Goal: Task Accomplishment & Management: Manage account settings

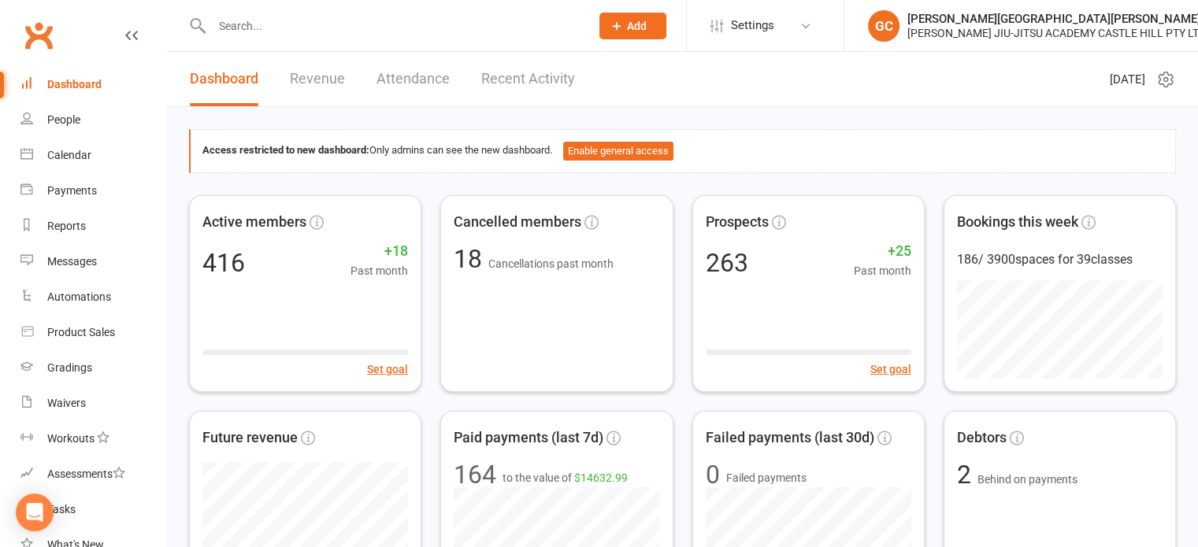
click at [275, 30] on input "text" at bounding box center [393, 26] width 372 height 22
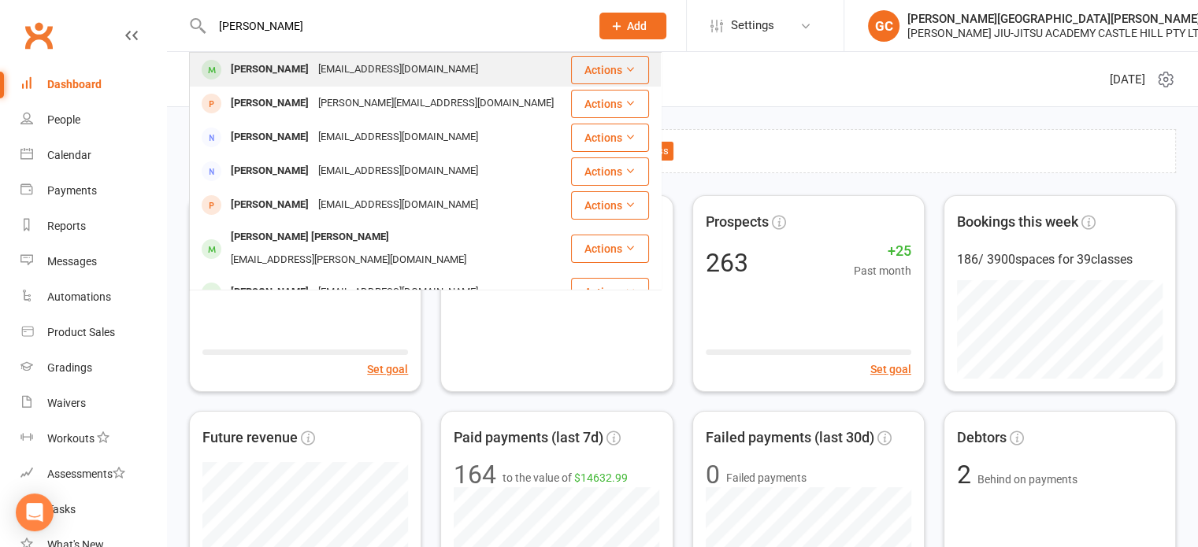
type input "nav singh"
click at [262, 75] on div "Nav Singh" at bounding box center [269, 69] width 87 height 23
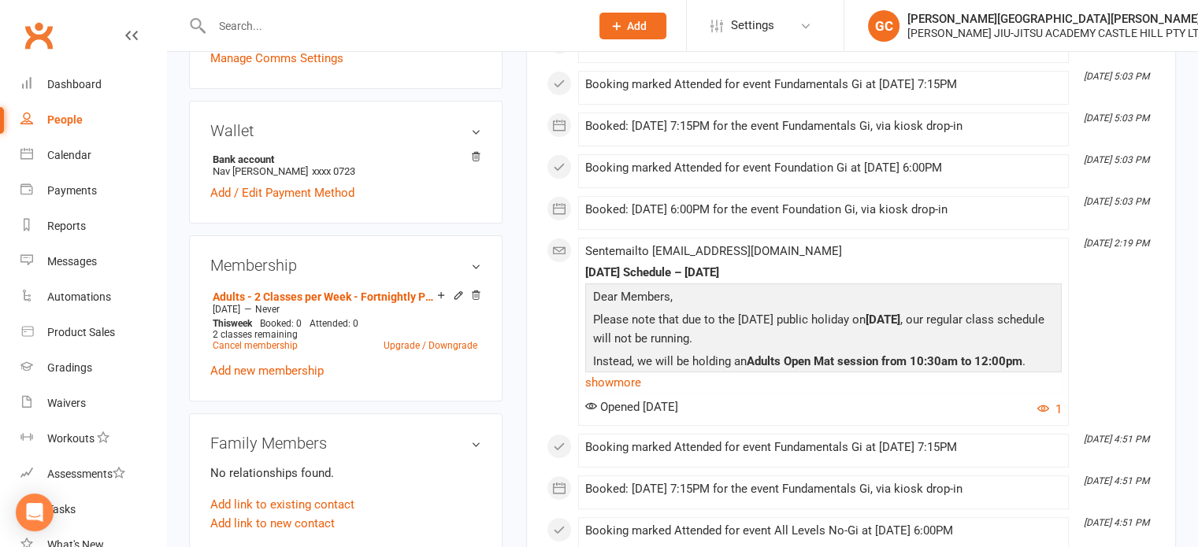
scroll to position [524, 0]
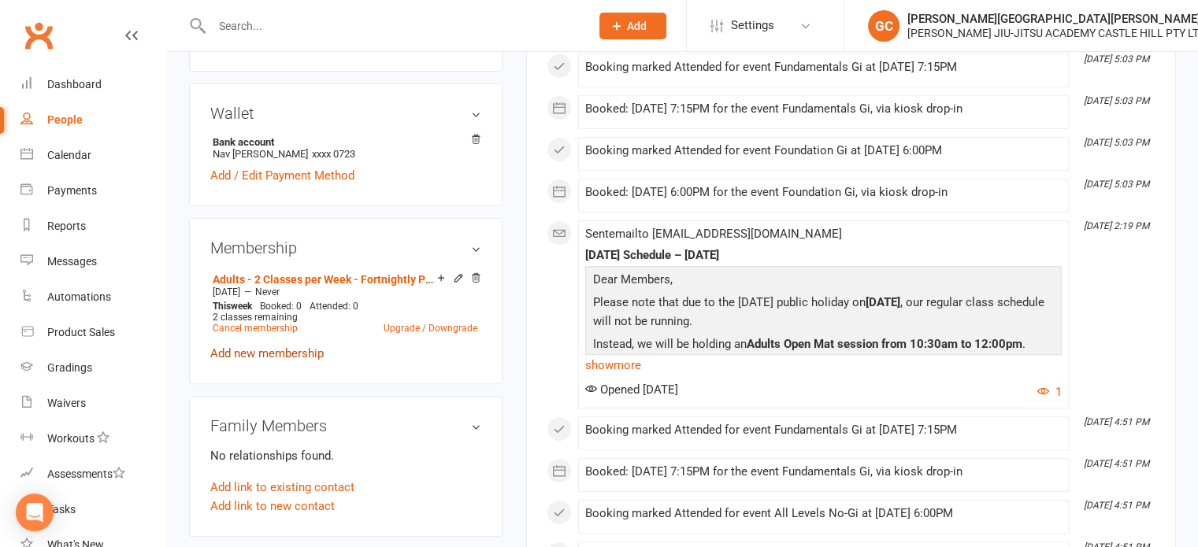
click at [265, 346] on link "Add new membership" at bounding box center [266, 353] width 113 height 14
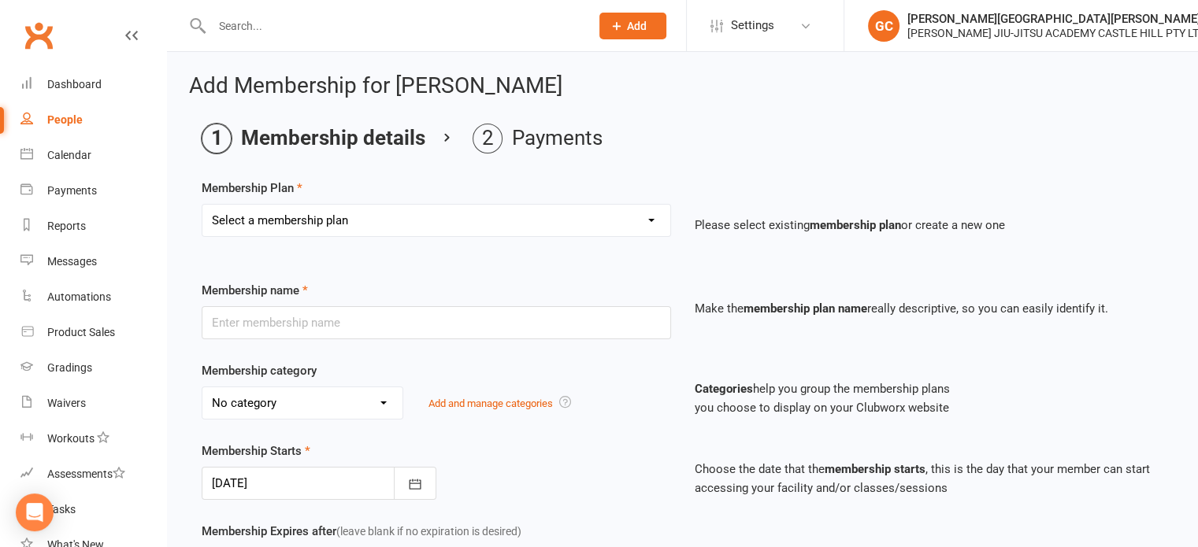
click at [296, 223] on select "Select a membership plan Create new Membership Plan Adults - 2 Classes per Week…" at bounding box center [436, 220] width 468 height 31
select select "19"
click at [202, 205] on select "Select a membership plan Create new Membership Plan Adults - 2 Classes per Week…" at bounding box center [436, 220] width 468 height 31
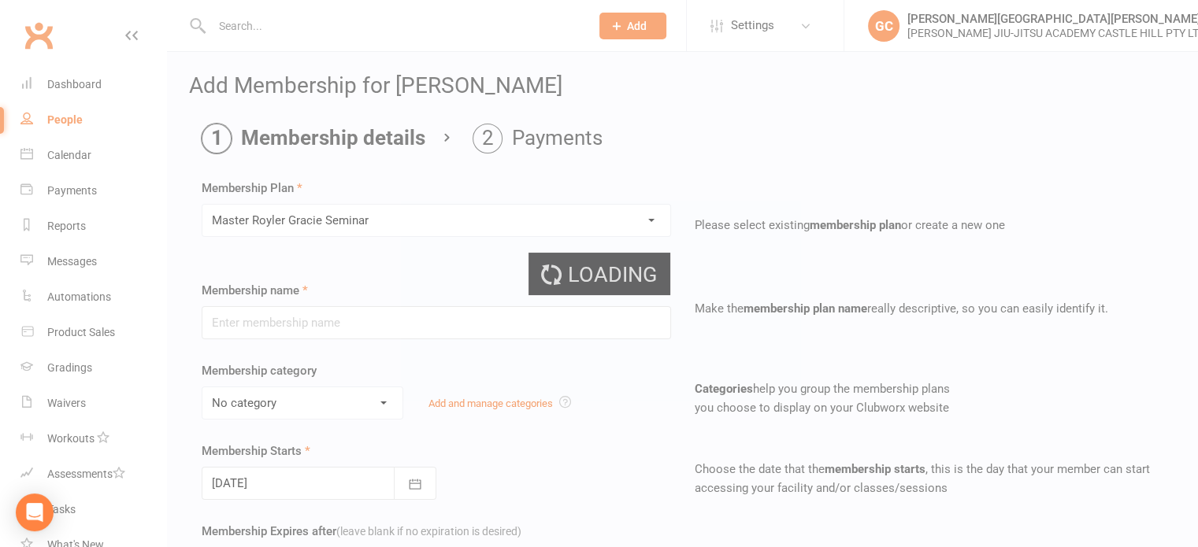
type input "Master [PERSON_NAME] Seminar"
select select "1"
type input "19 Nov 2025"
type input "0"
type input "1"
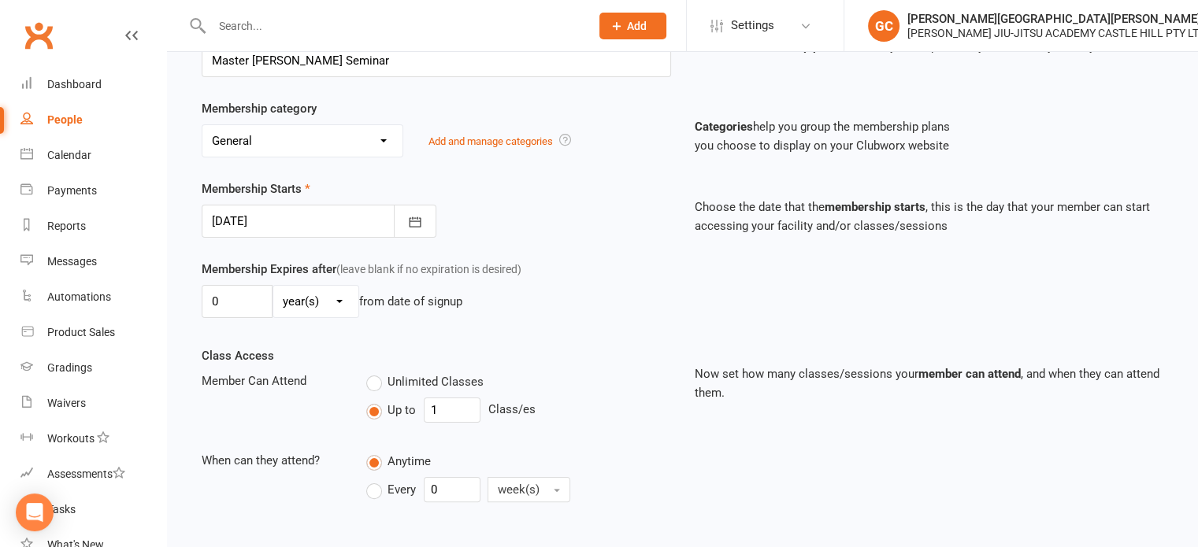
scroll to position [524, 0]
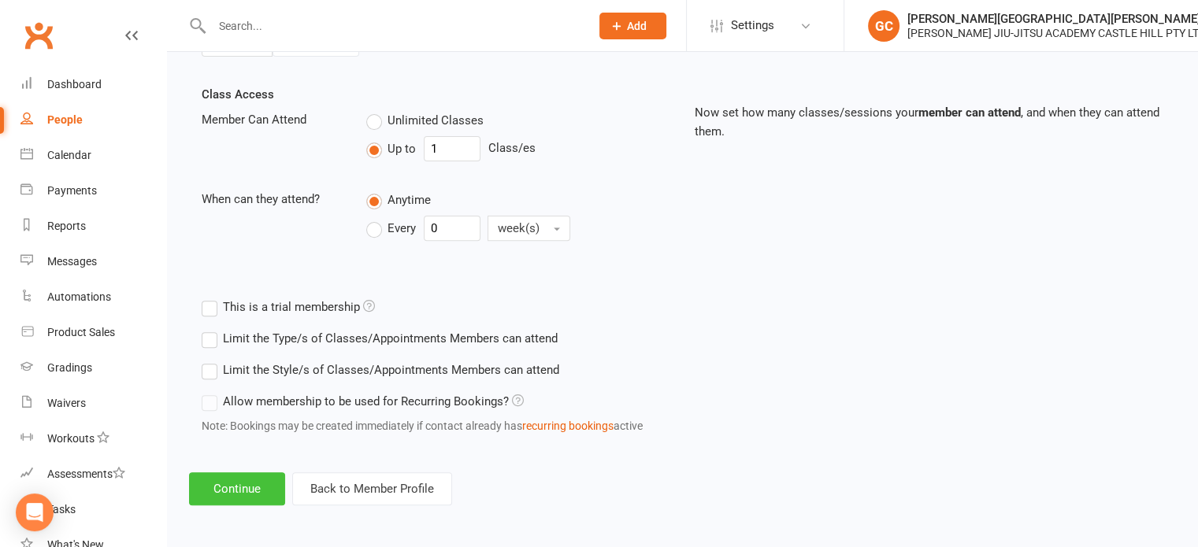
click at [243, 487] on button "Continue" at bounding box center [237, 488] width 96 height 33
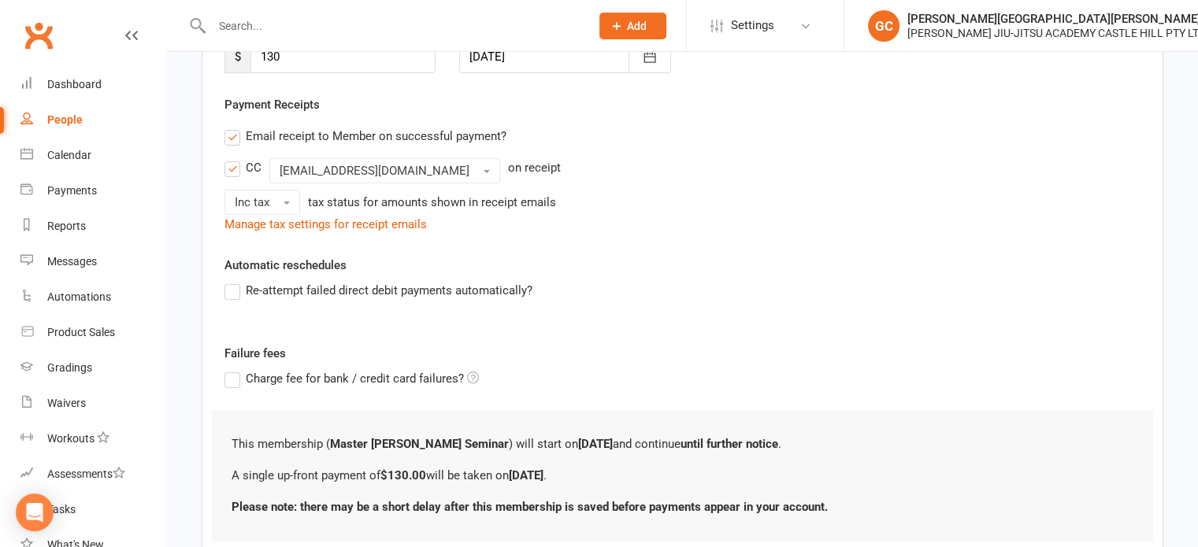
scroll to position [372, 0]
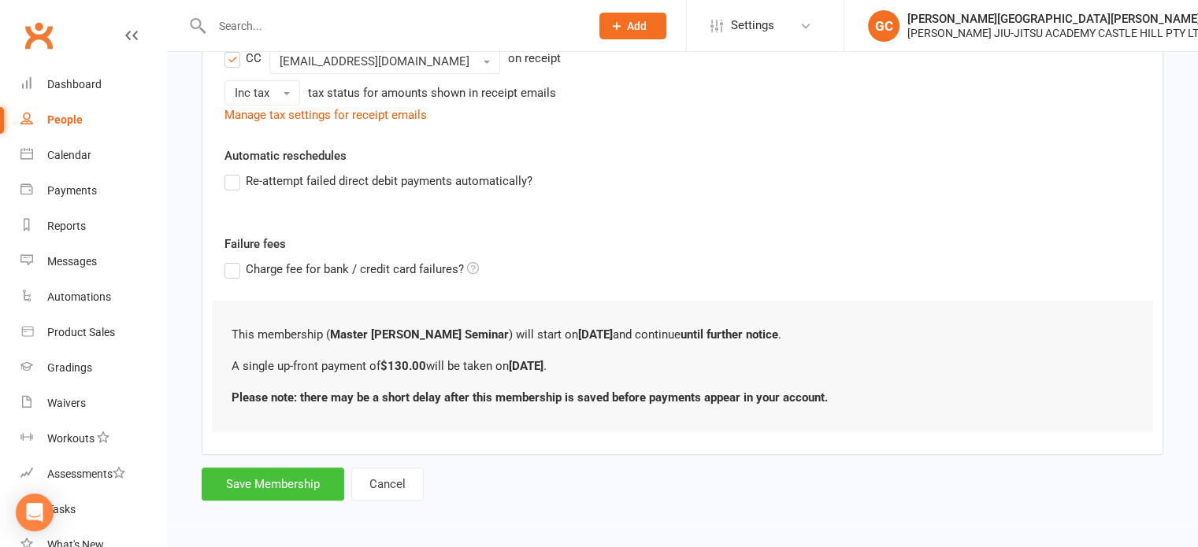
click at [290, 484] on button "Save Membership" at bounding box center [273, 484] width 143 height 33
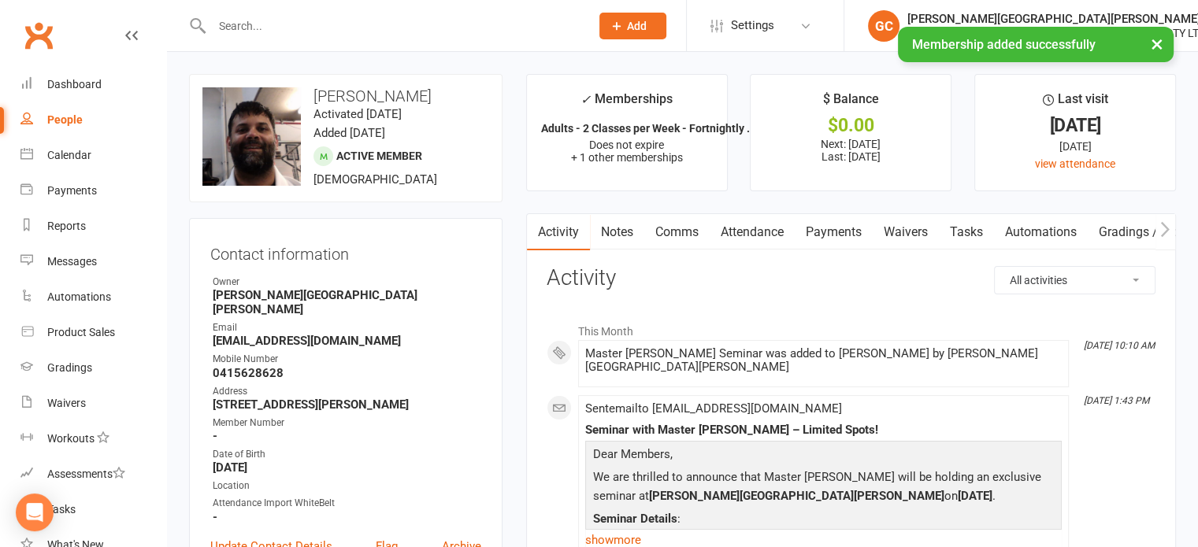
click at [830, 232] on link "Payments" at bounding box center [834, 232] width 78 height 36
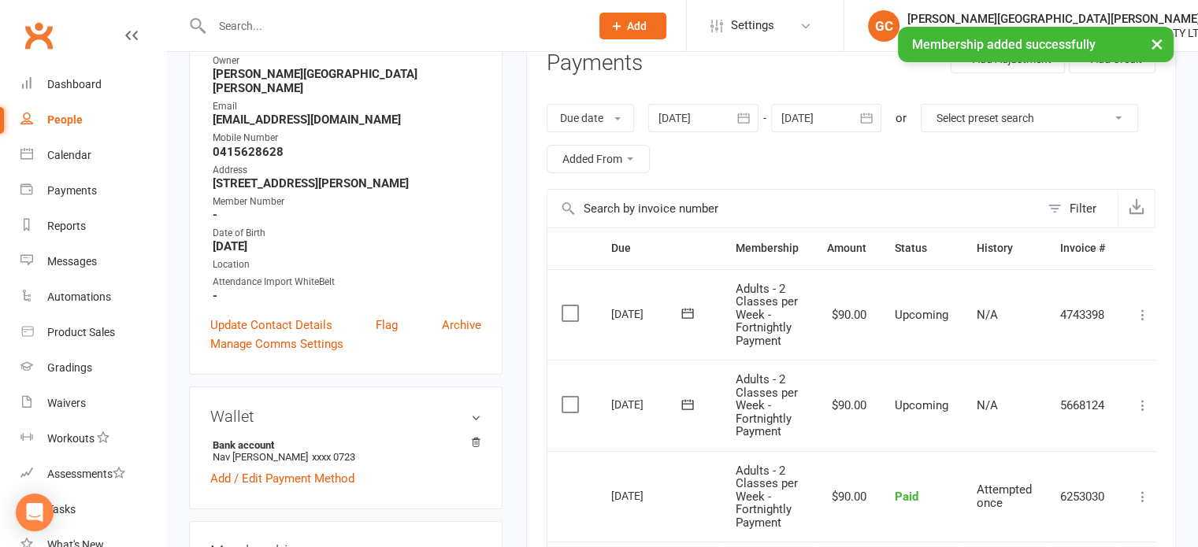
scroll to position [262, 0]
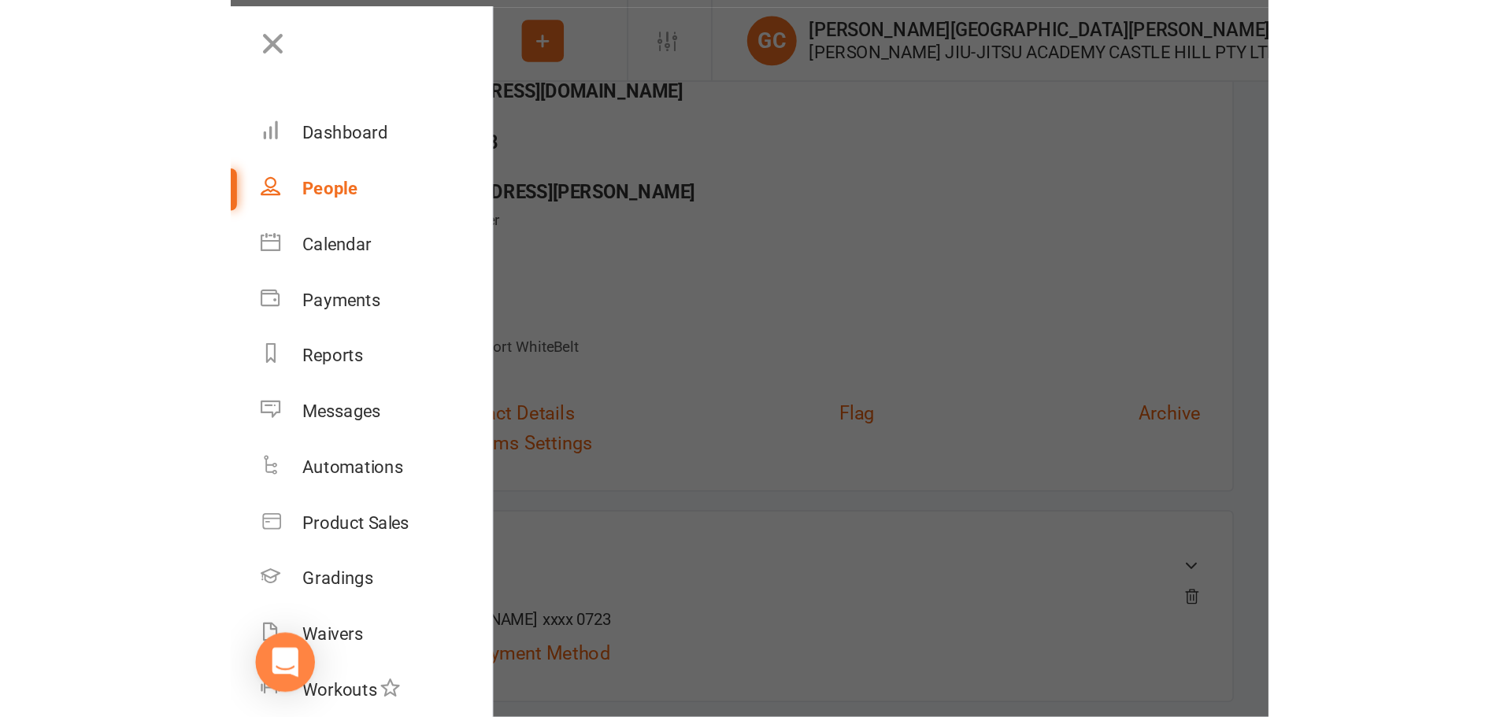
scroll to position [258, 0]
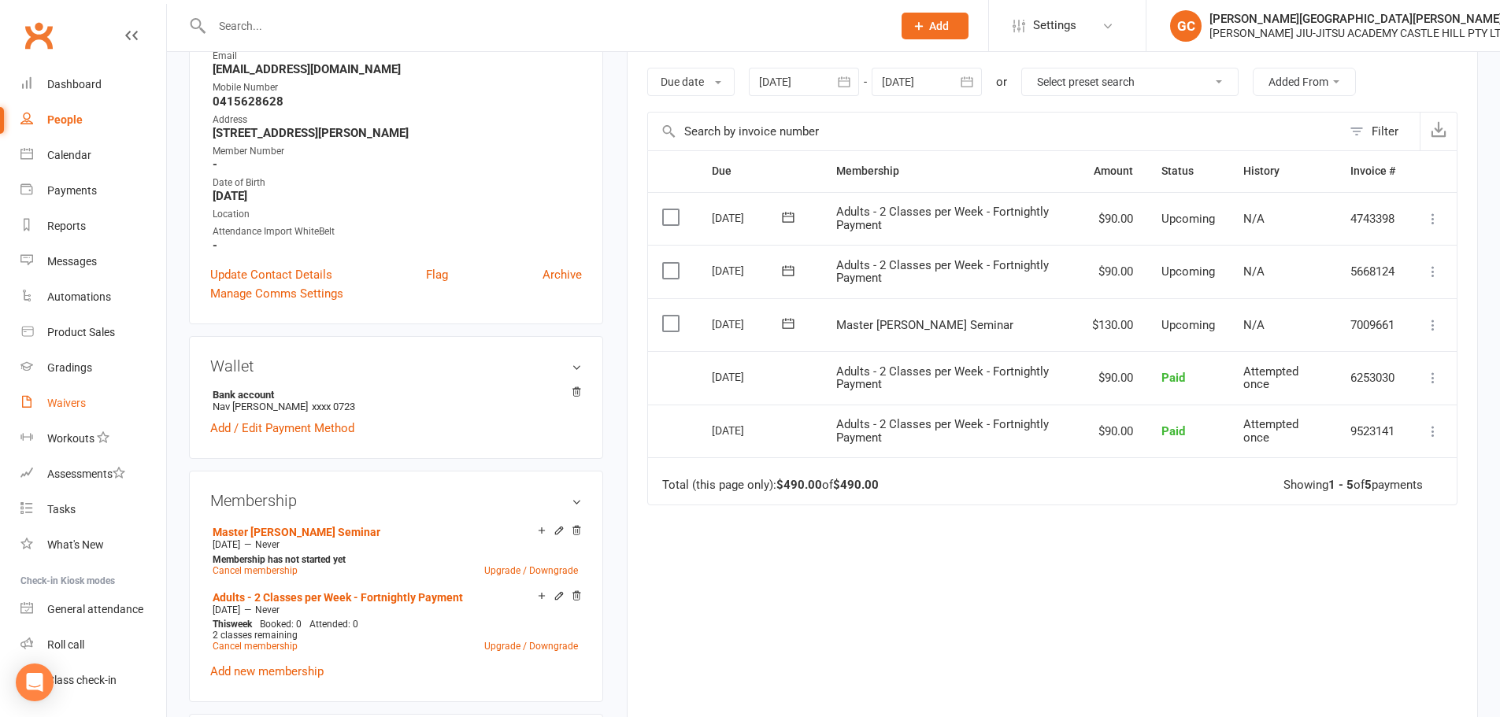
click at [80, 395] on link "Waivers" at bounding box center [93, 403] width 146 height 35
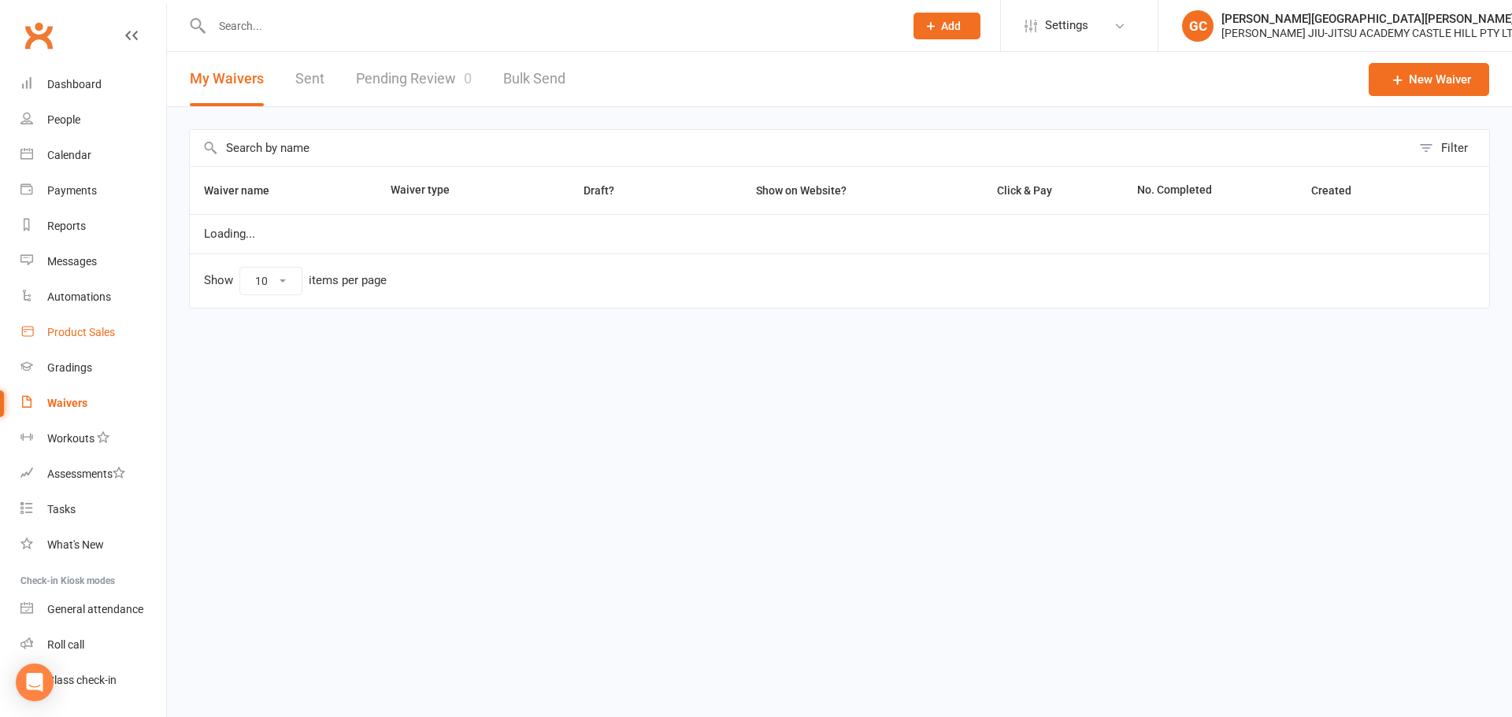
select select "100"
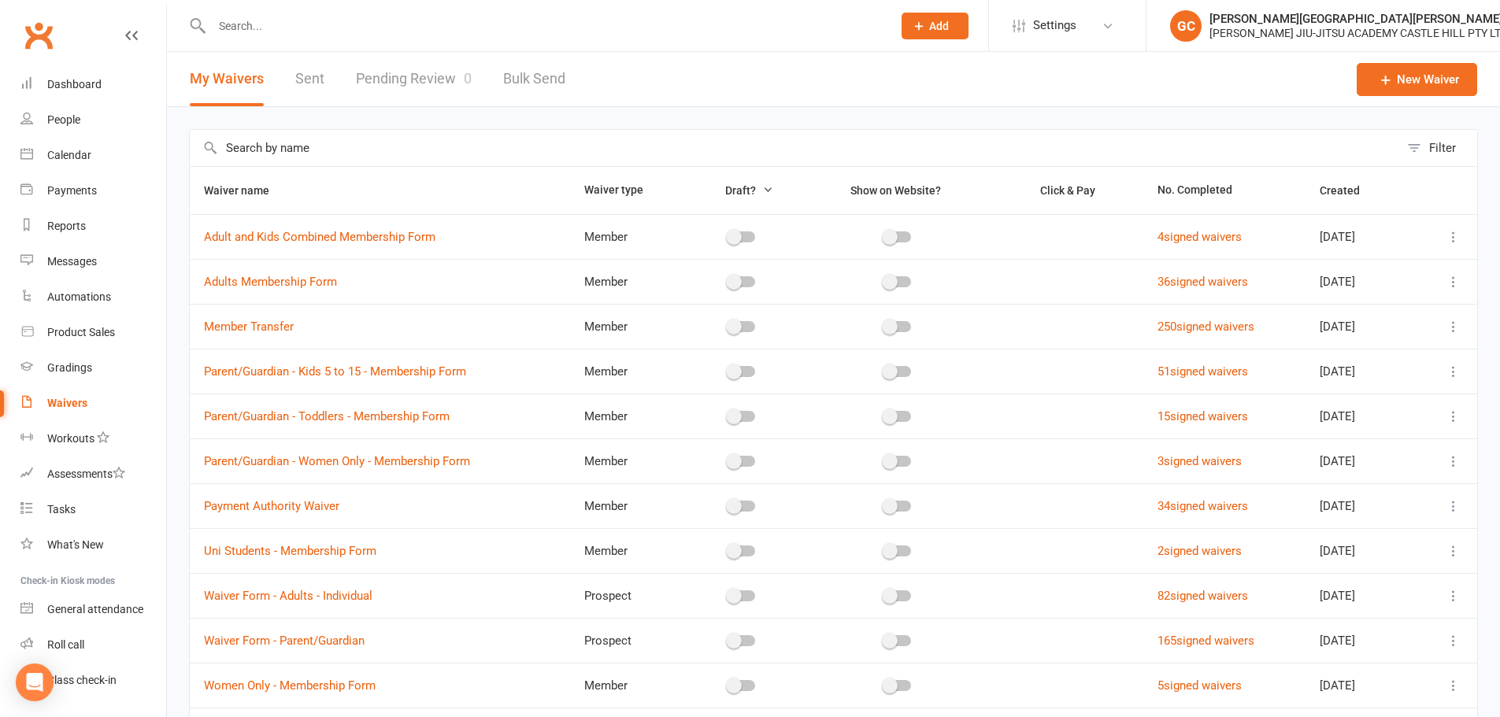
click at [412, 76] on link "Pending Review 0" at bounding box center [414, 79] width 116 height 54
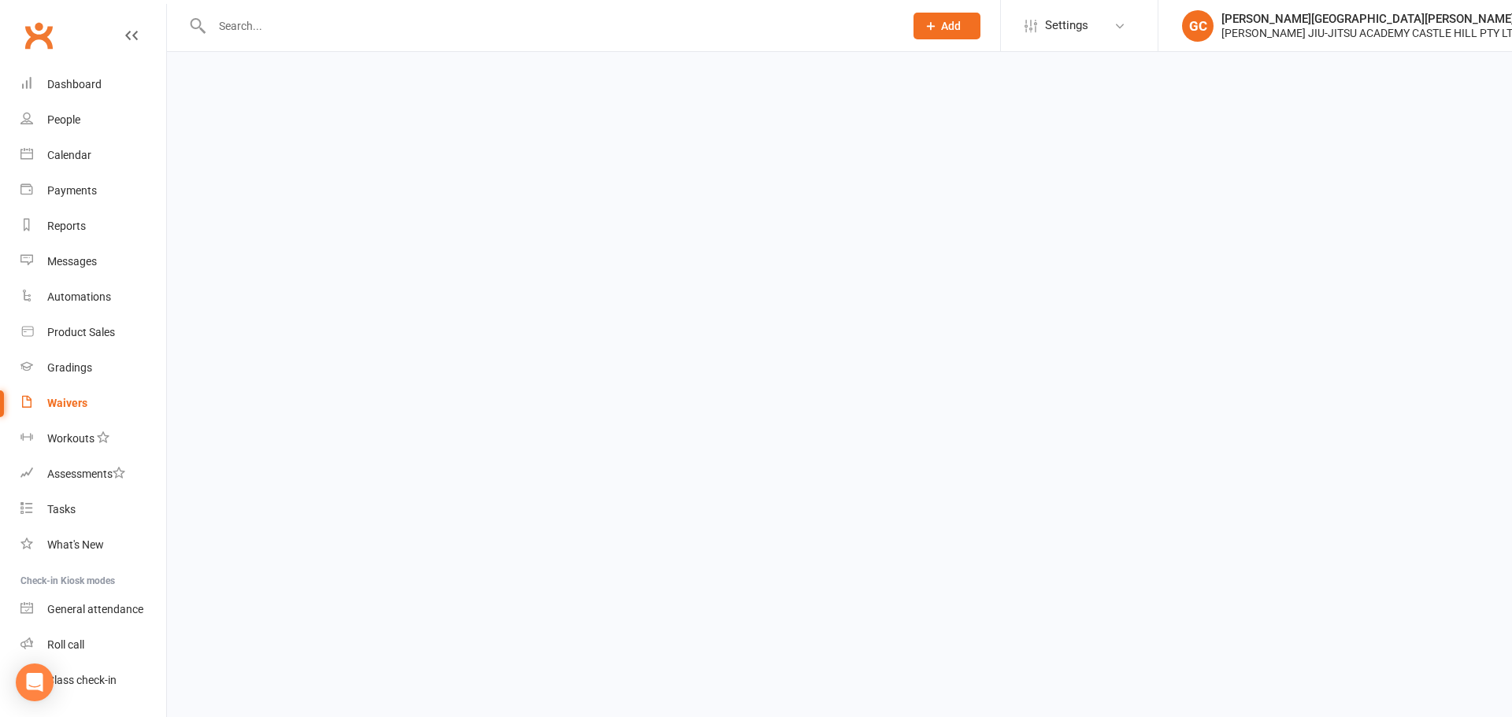
select select "100"
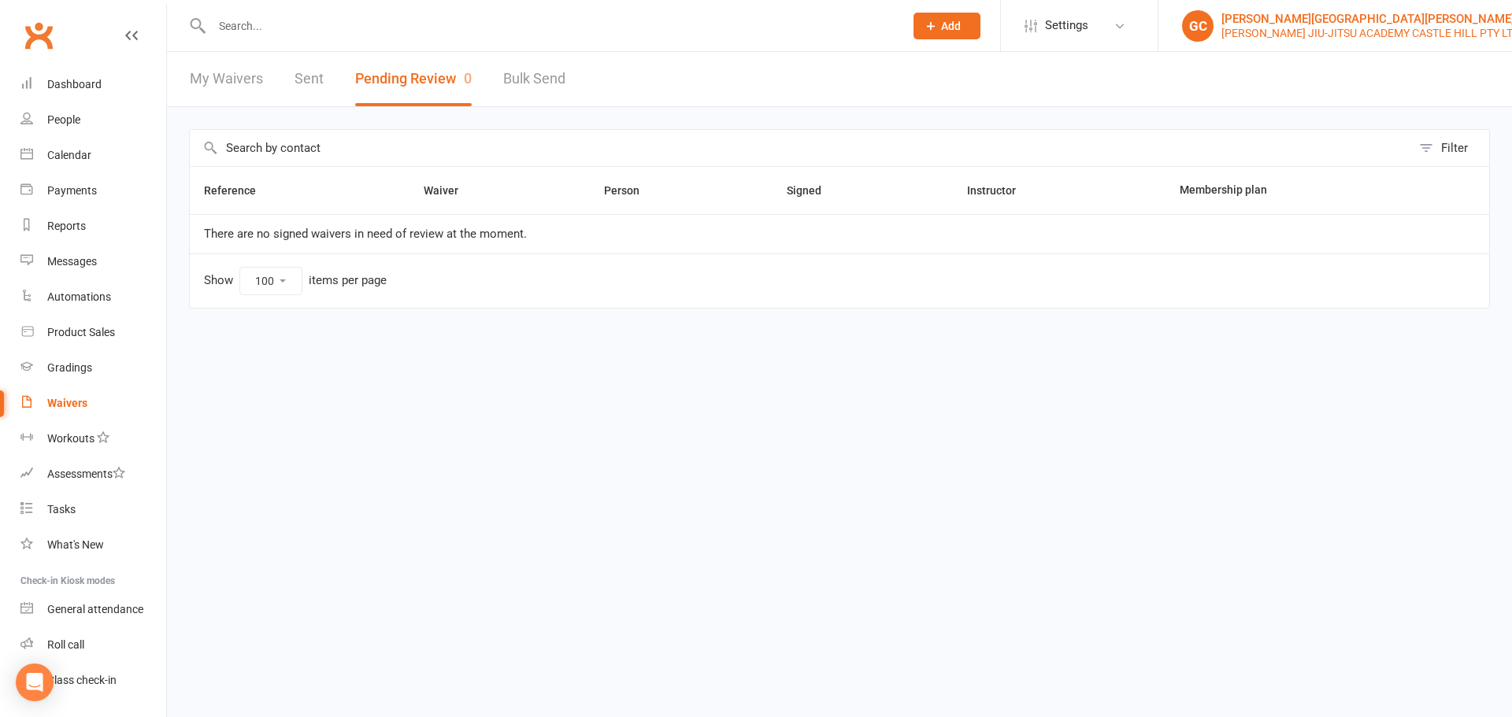
click at [1209, 26] on div "[PERSON_NAME] JIU-JITSU ACADEMY CASTLE HILL PTY LTD" at bounding box center [1370, 33] width 298 height 14
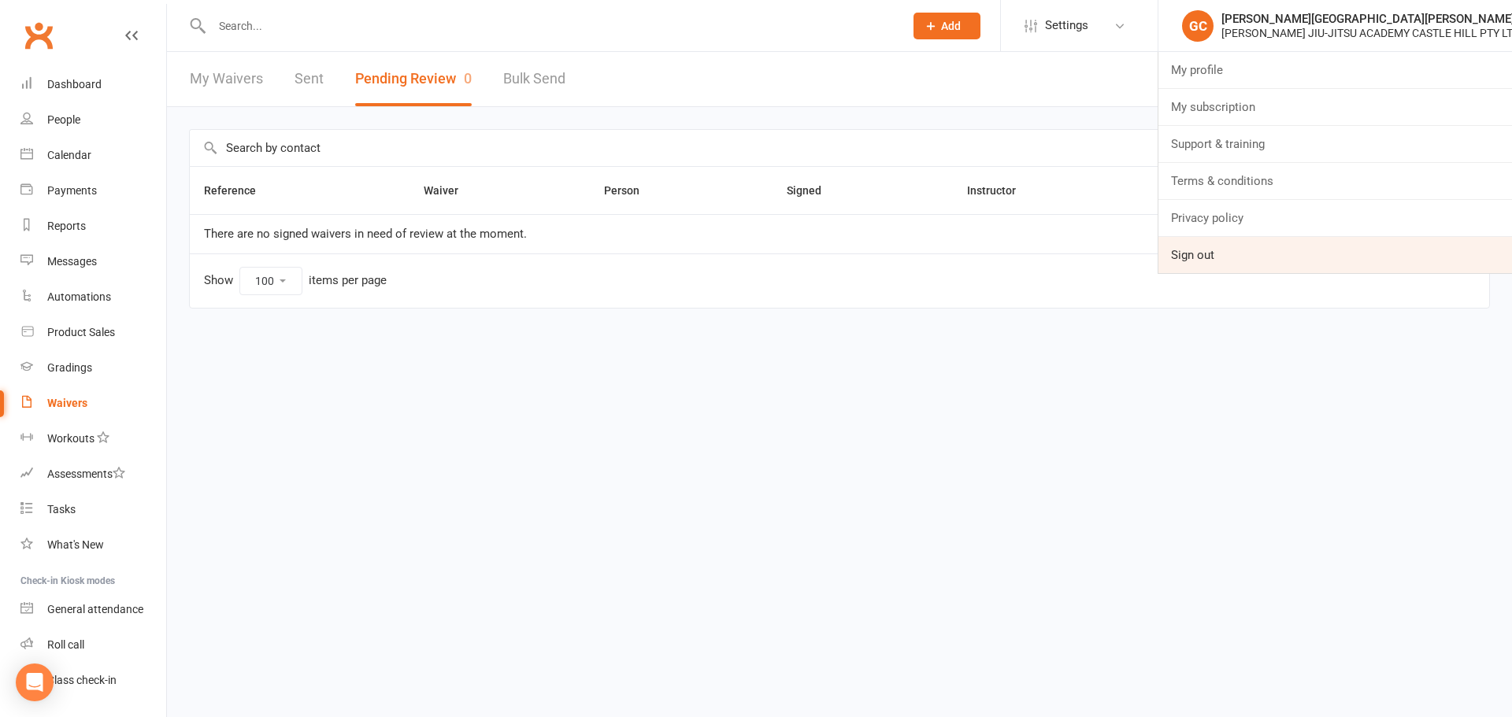
click at [1209, 251] on link "Sign out" at bounding box center [1335, 255] width 354 height 36
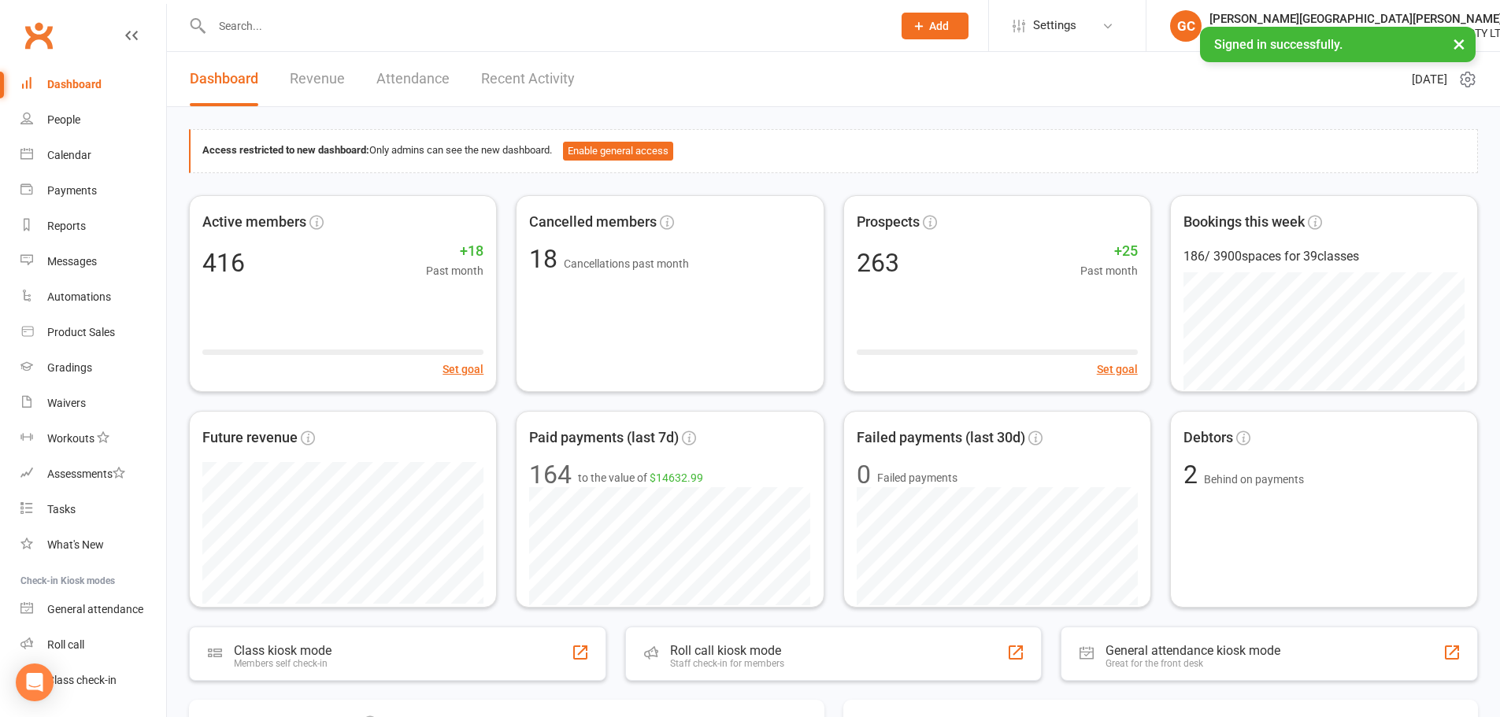
click at [1463, 44] on button "×" at bounding box center [1459, 44] width 28 height 34
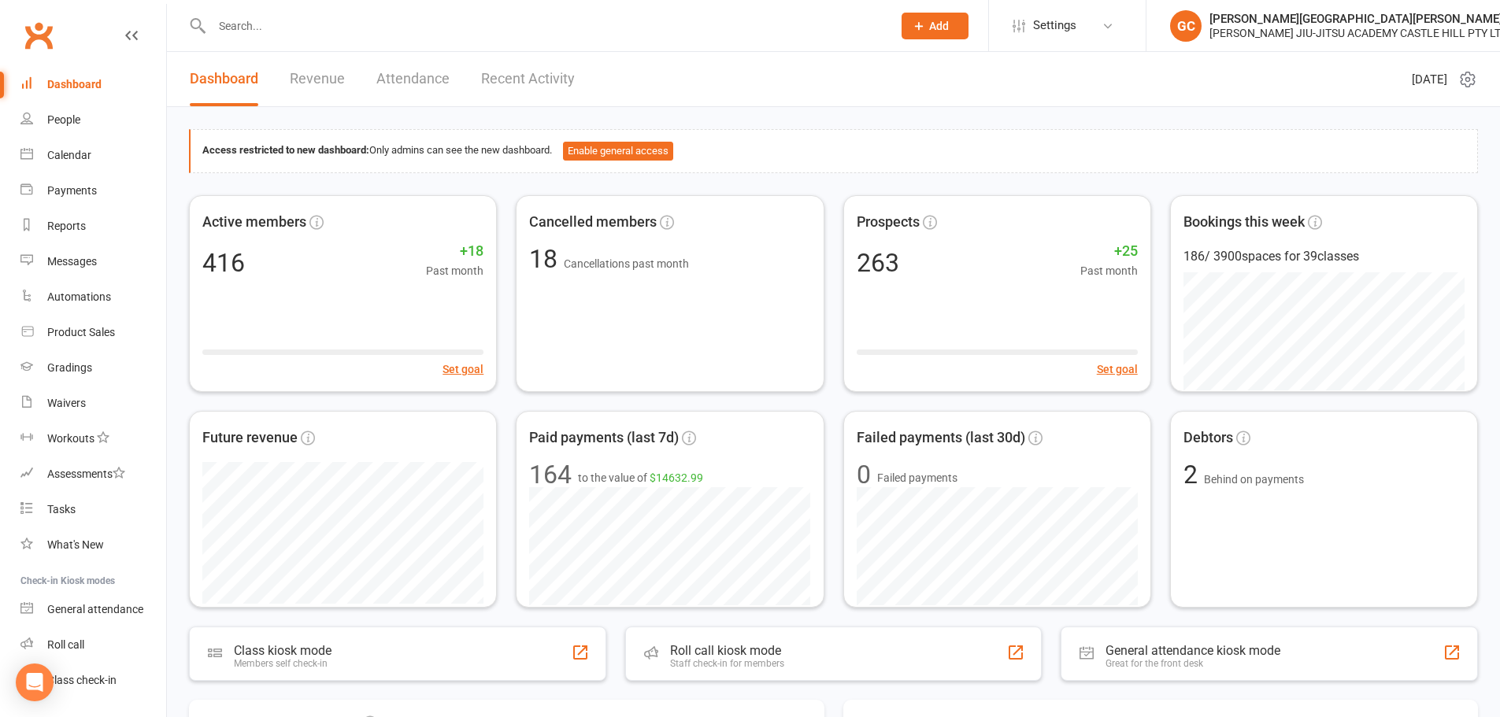
click at [1065, 120] on div "Access restricted to new dashboard: Only admins can see the new dashboard. Enab…" at bounding box center [833, 649] width 1333 height 1084
click at [260, 30] on input "text" at bounding box center [544, 26] width 674 height 22
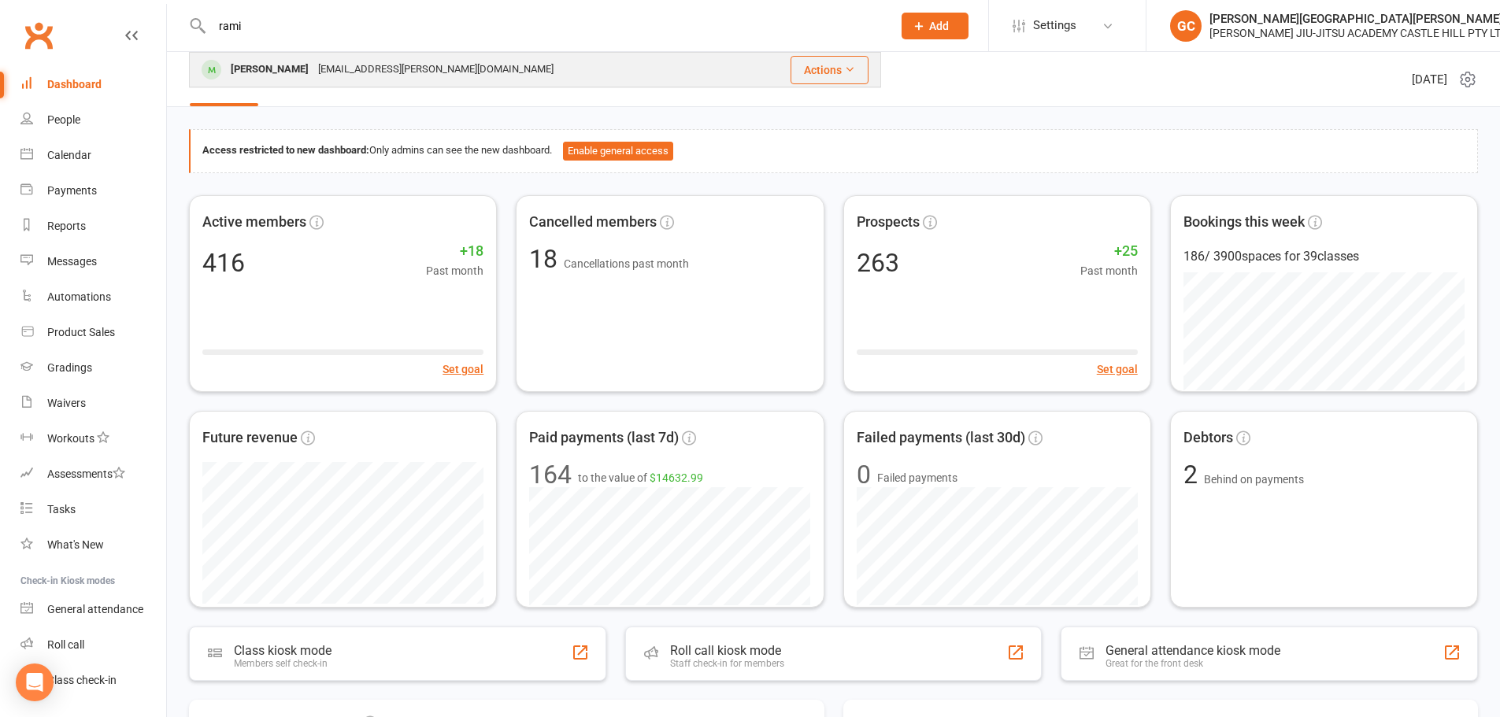
type input "rami"
click at [280, 71] on div "[PERSON_NAME]" at bounding box center [269, 69] width 87 height 23
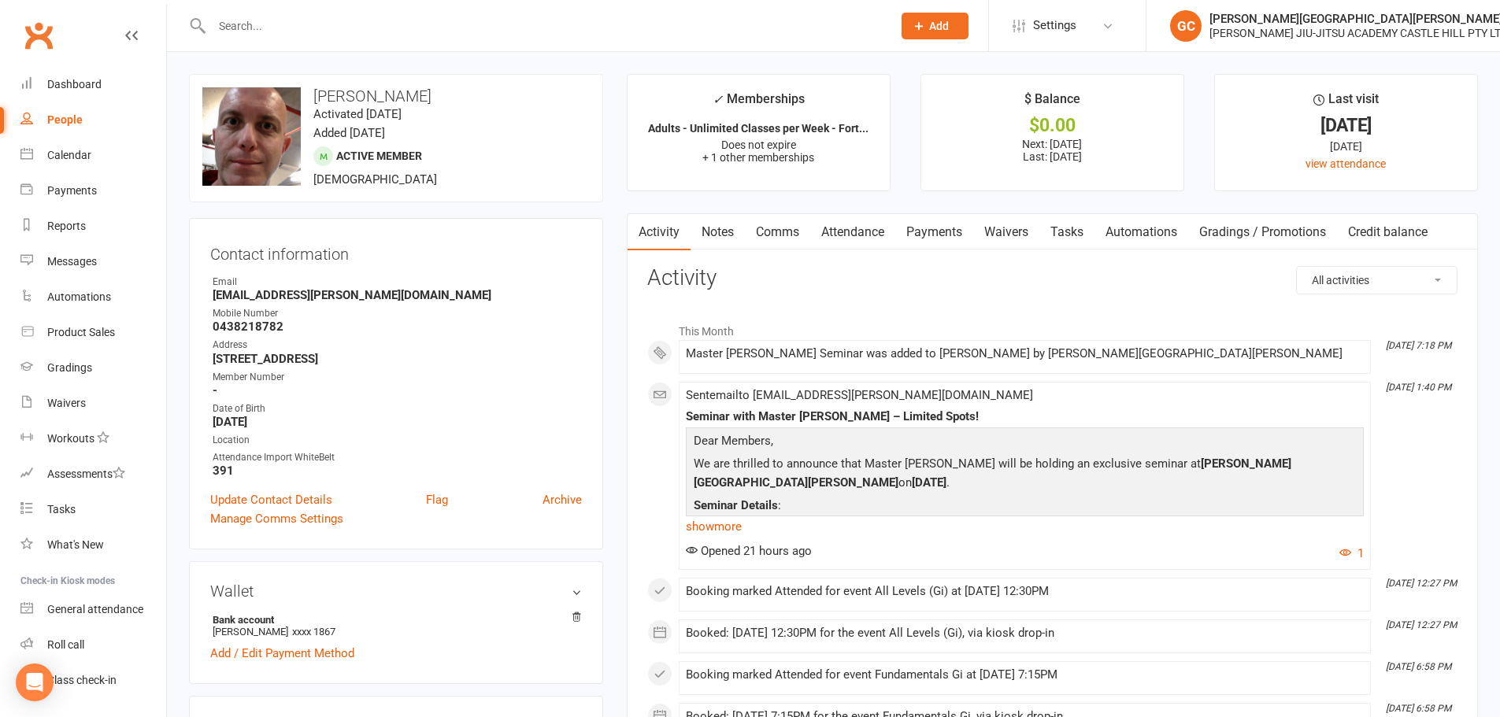
click at [946, 232] on link "Payments" at bounding box center [934, 232] width 78 height 36
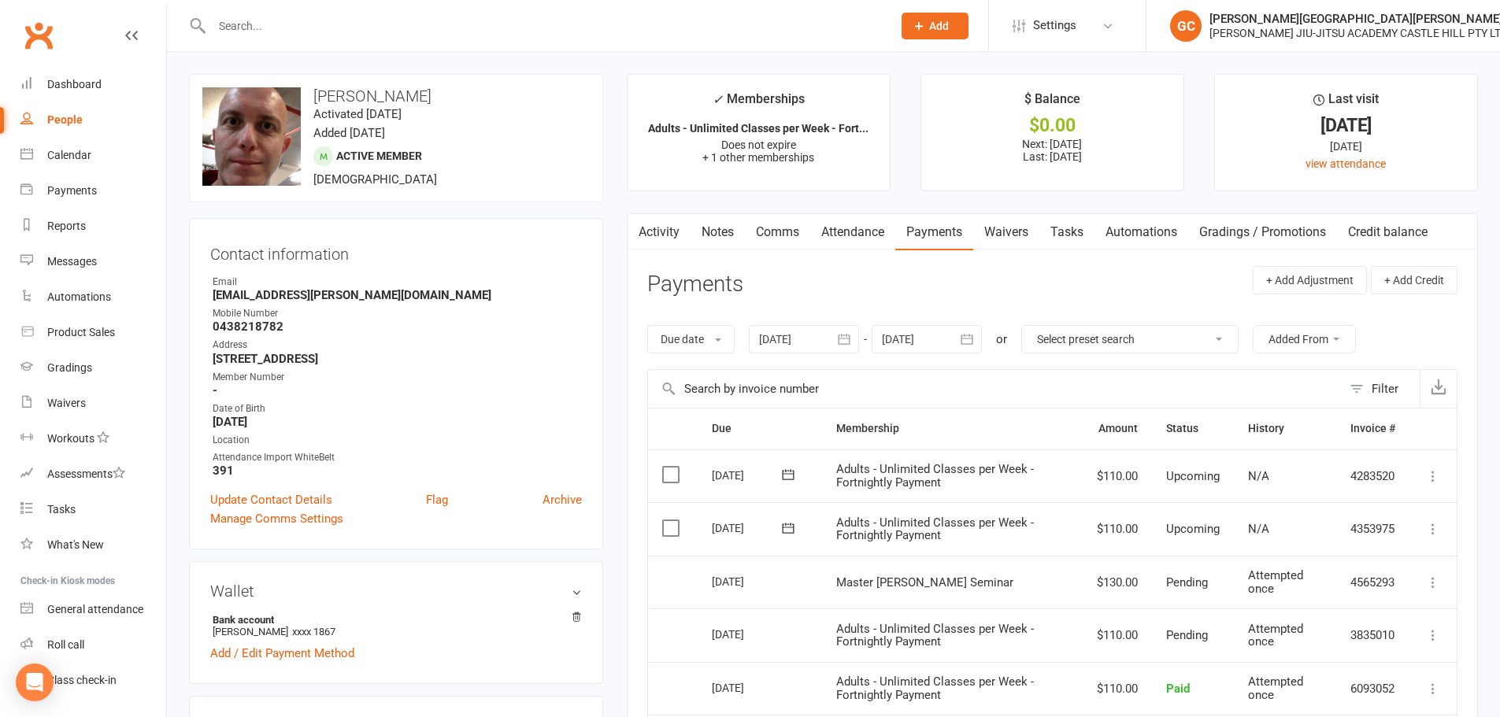
click at [264, 17] on input "text" at bounding box center [544, 26] width 674 height 22
type input "[PERSON_NAME]"
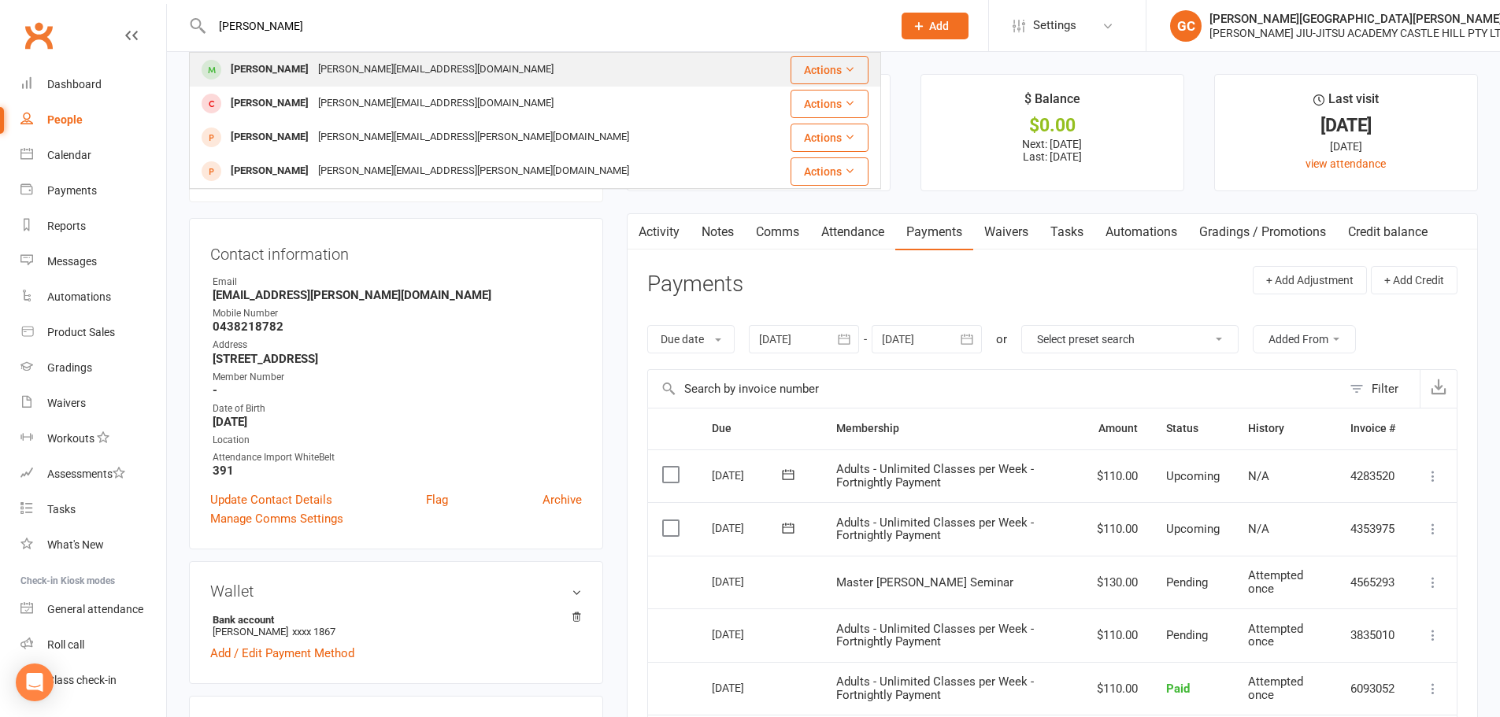
click at [276, 72] on div "[PERSON_NAME]" at bounding box center [269, 69] width 87 height 23
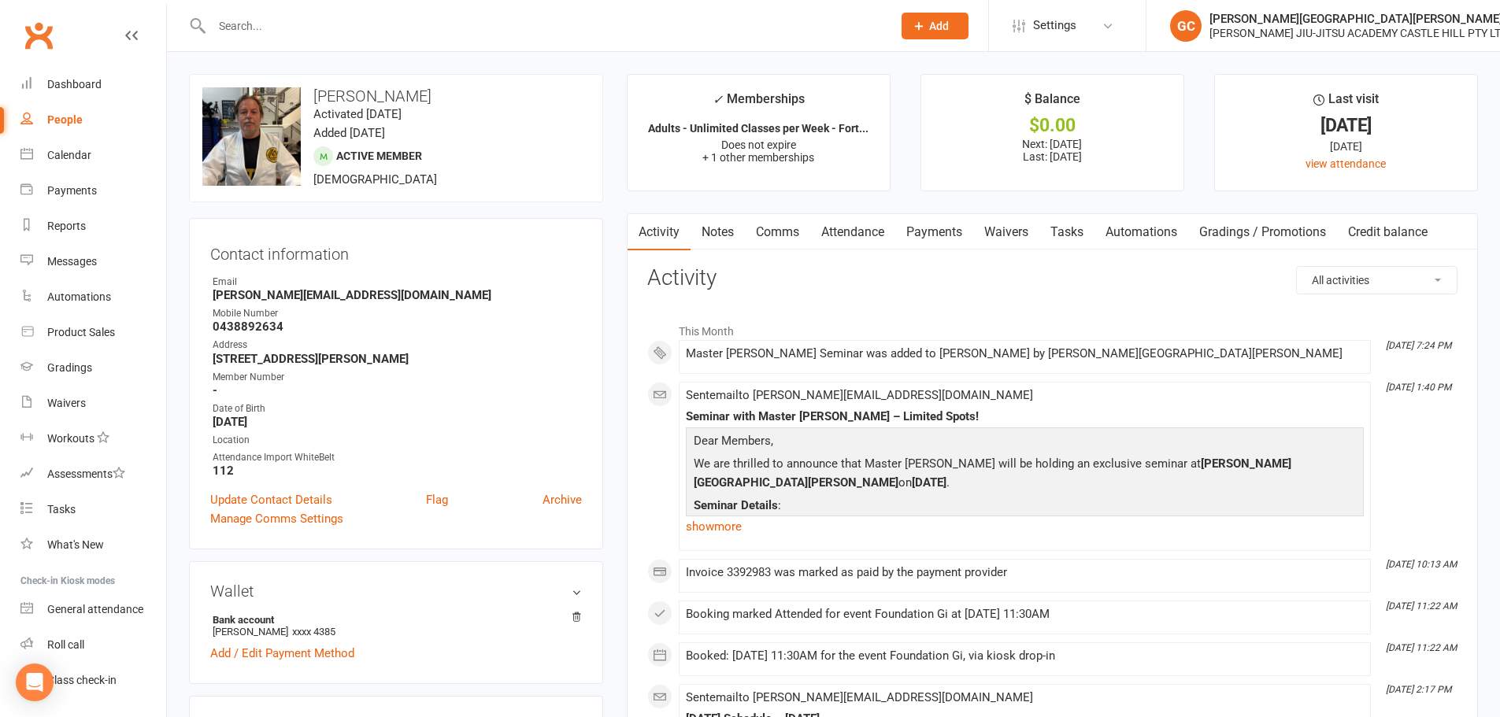
click at [943, 232] on link "Payments" at bounding box center [934, 232] width 78 height 36
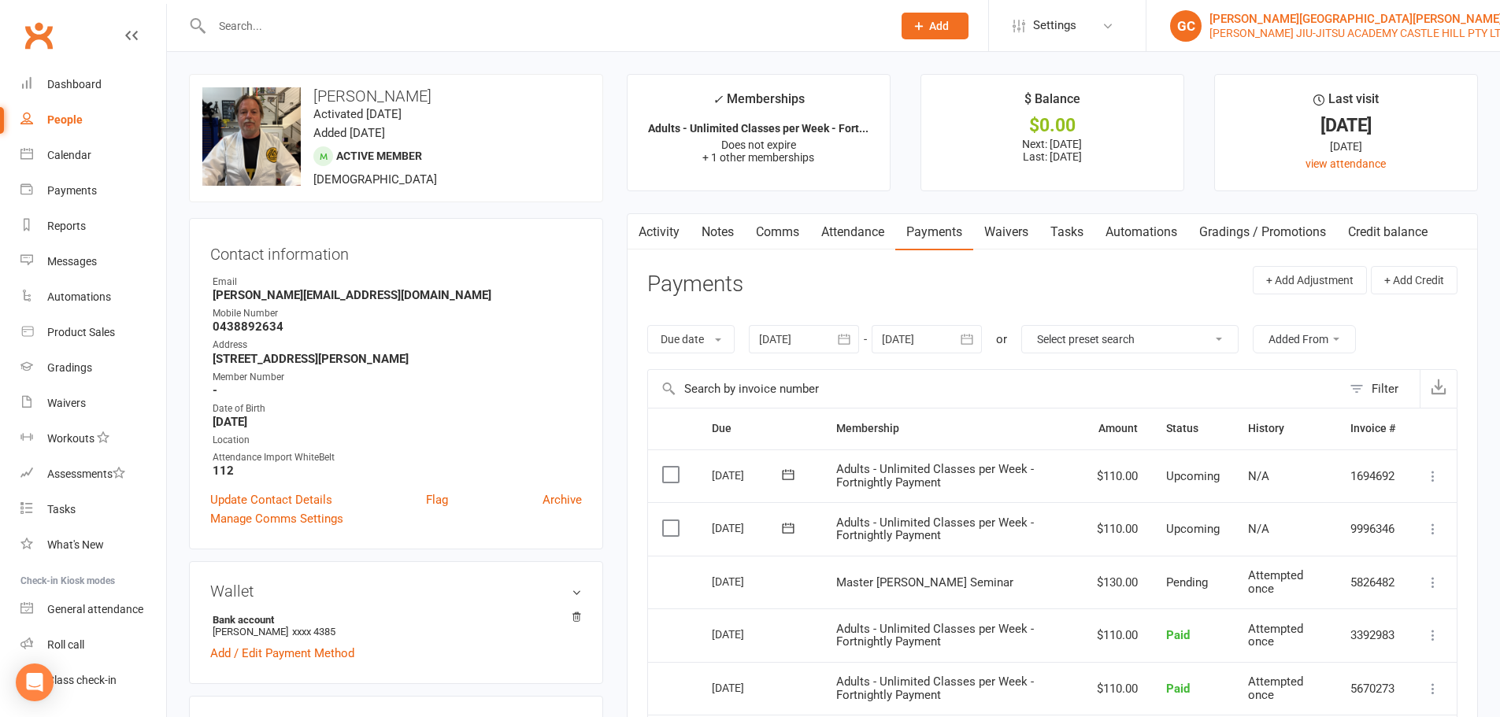
click at [1306, 20] on div "[PERSON_NAME][GEOGRAPHIC_DATA][PERSON_NAME]" at bounding box center [1359, 19] width 298 height 14
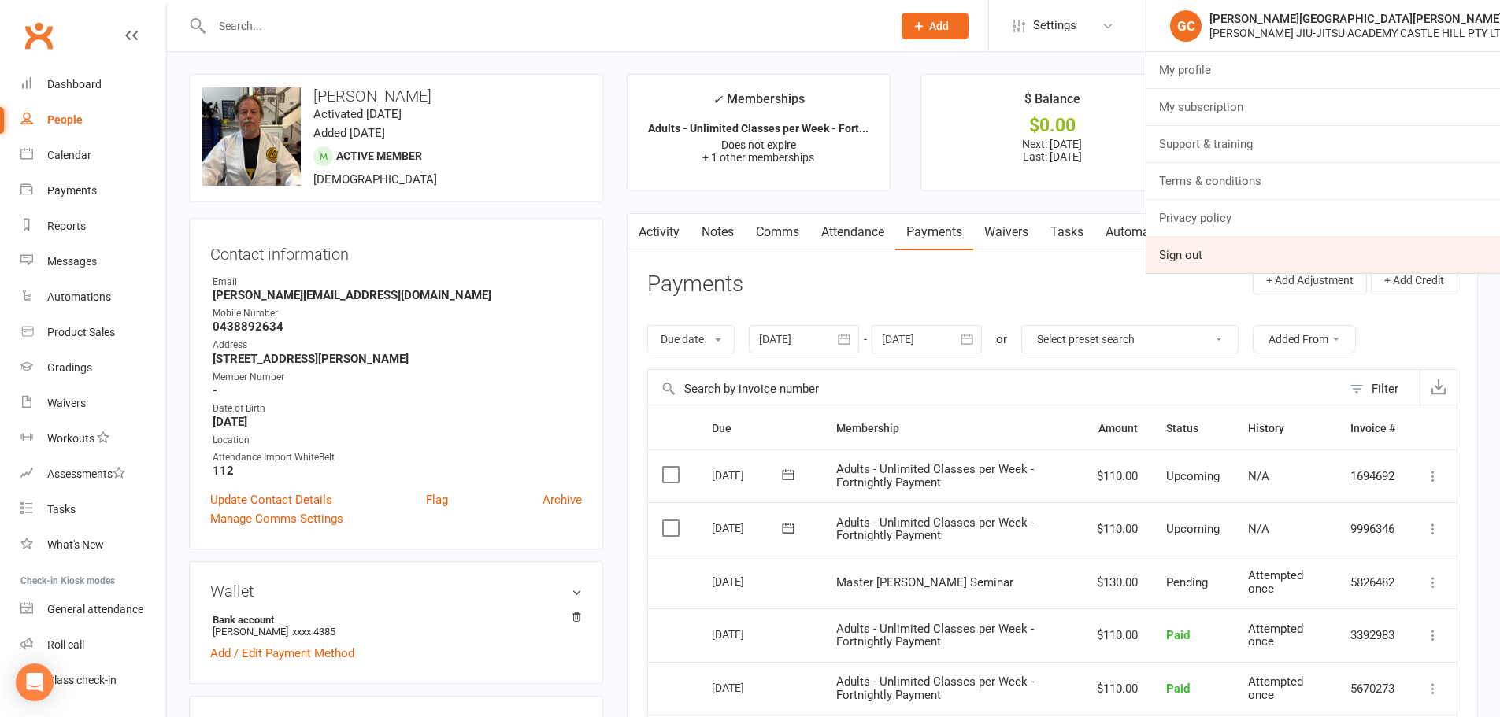
click at [1191, 263] on link "Sign out" at bounding box center [1324, 255] width 354 height 36
